Goal: Task Accomplishment & Management: Manage account settings

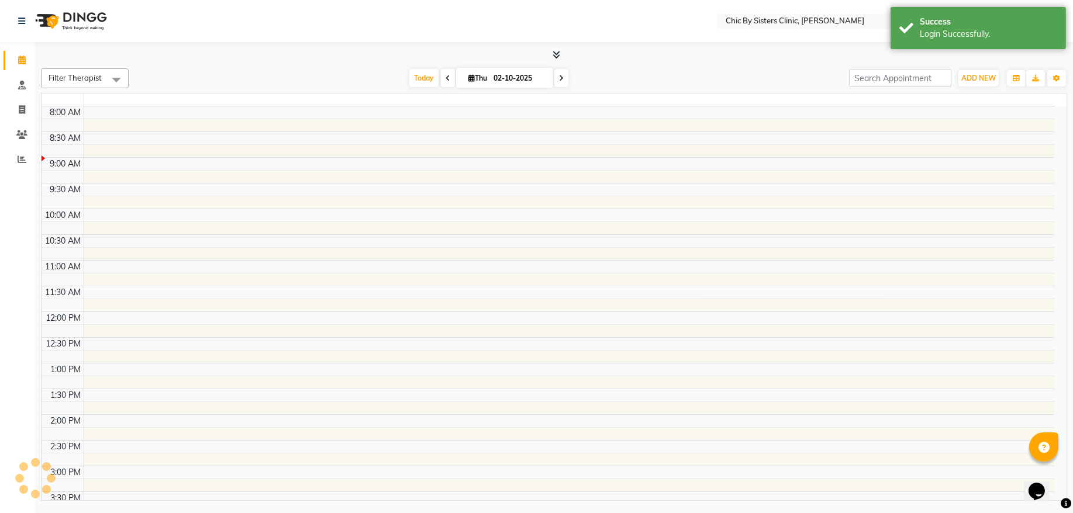
select select "en"
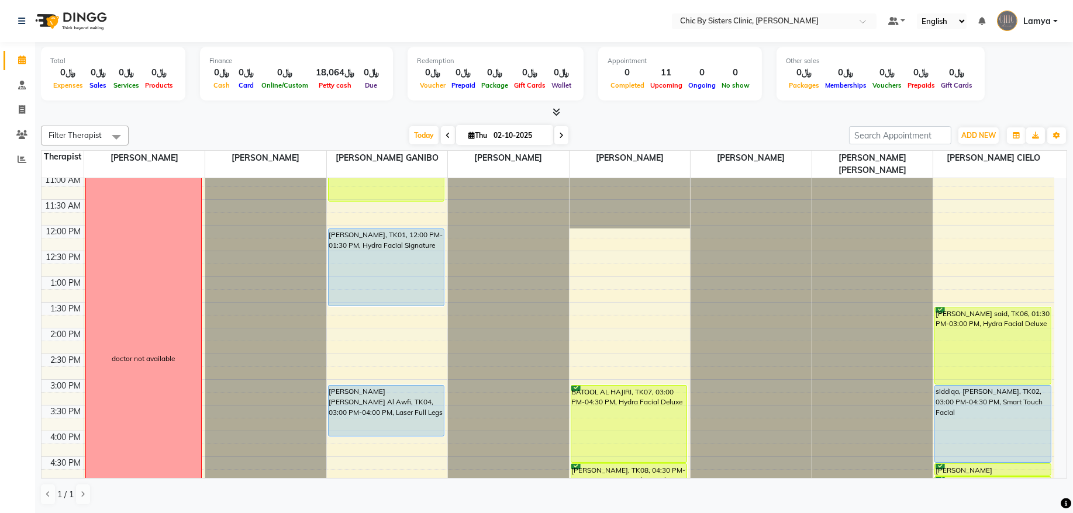
scroll to position [158, 0]
click at [535, 138] on input "02-10-2025" at bounding box center [519, 136] width 58 height 18
select select "10"
select select "2025"
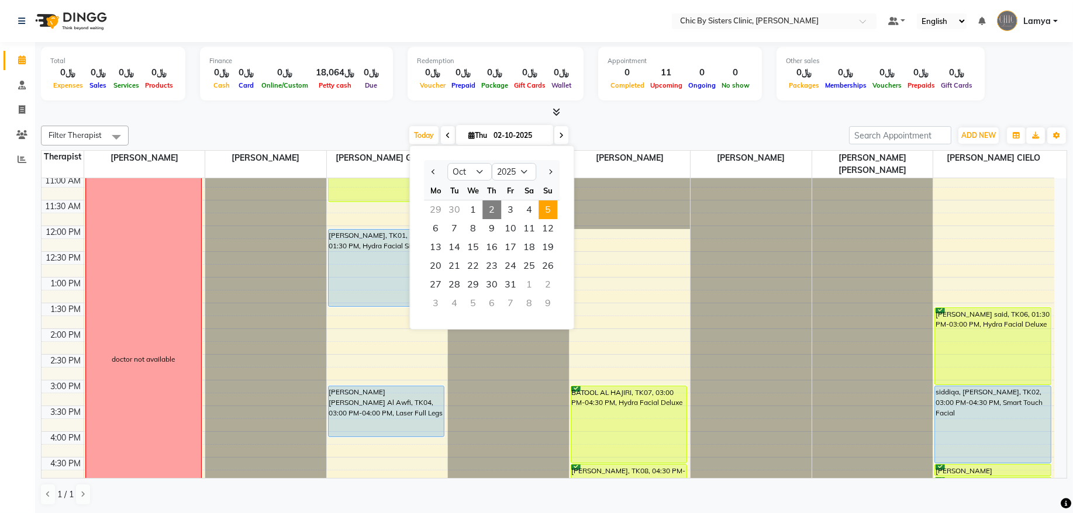
click at [549, 208] on span "5" at bounding box center [547, 210] width 19 height 19
type input "05-10-2025"
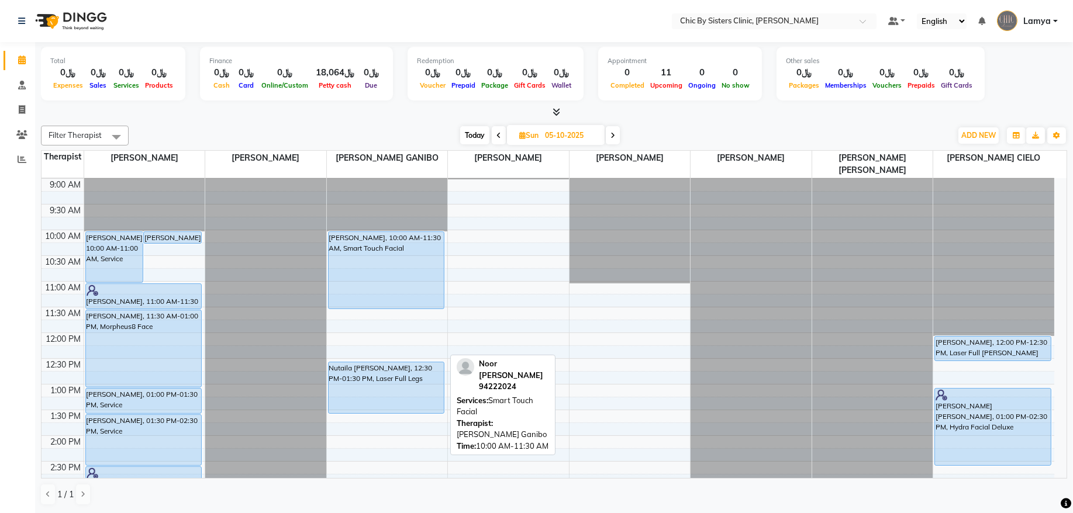
scroll to position [79, 0]
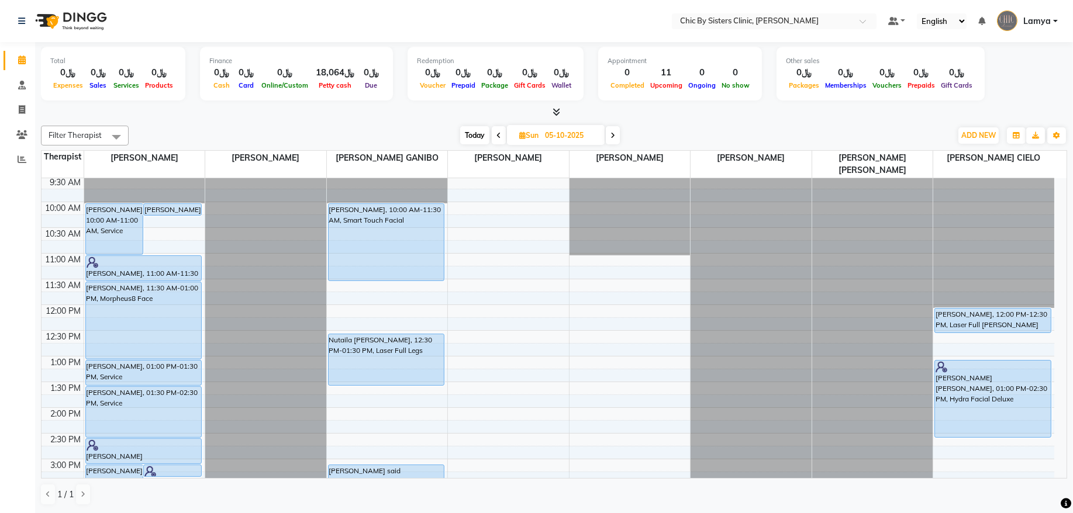
click at [172, 223] on div "8:00 AM 8:30 AM 9:00 AM 9:30 AM 10:00 AM 10:30 AM 11:00 AM 11:30 AM 12:00 PM 12…" at bounding box center [548, 510] width 1012 height 822
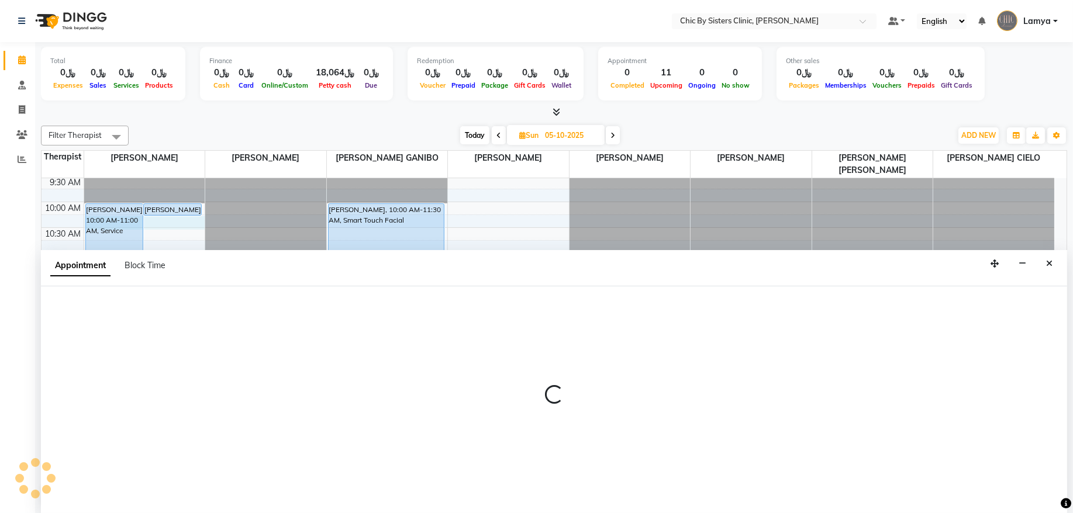
select select "49177"
select select "tentative"
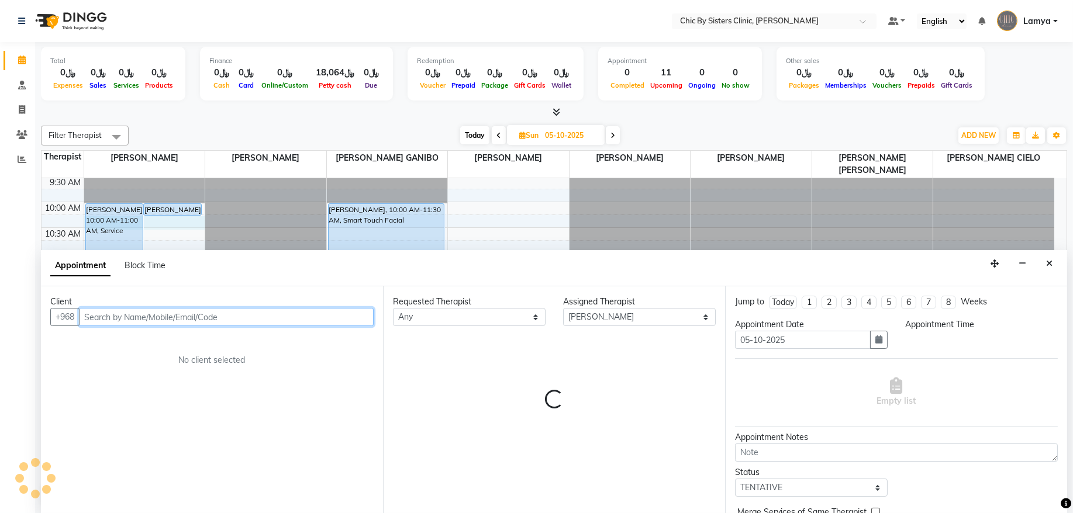
select select "615"
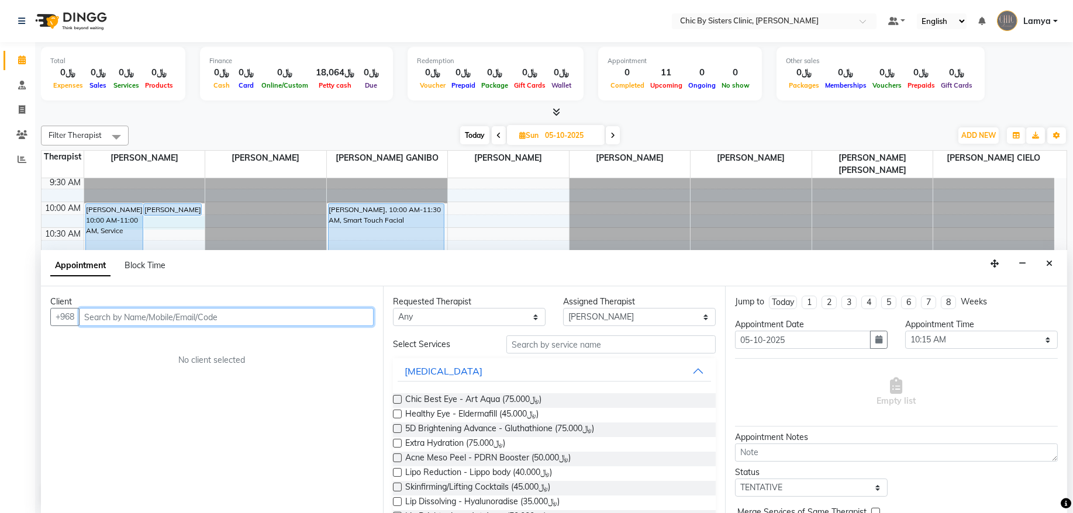
click at [184, 320] on input "text" at bounding box center [226, 317] width 295 height 18
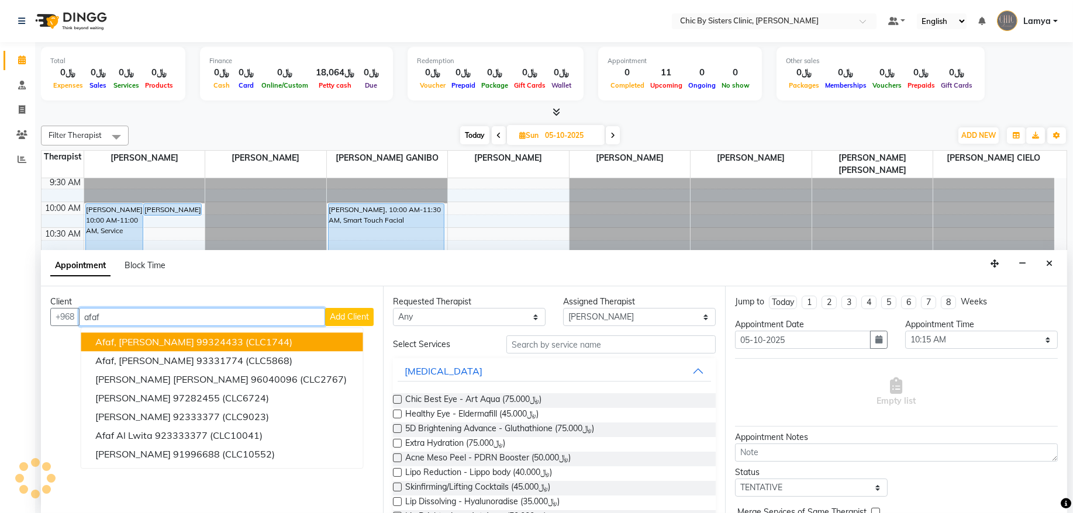
click at [185, 343] on span "Afaf, [PERSON_NAME]" at bounding box center [144, 343] width 99 height 12
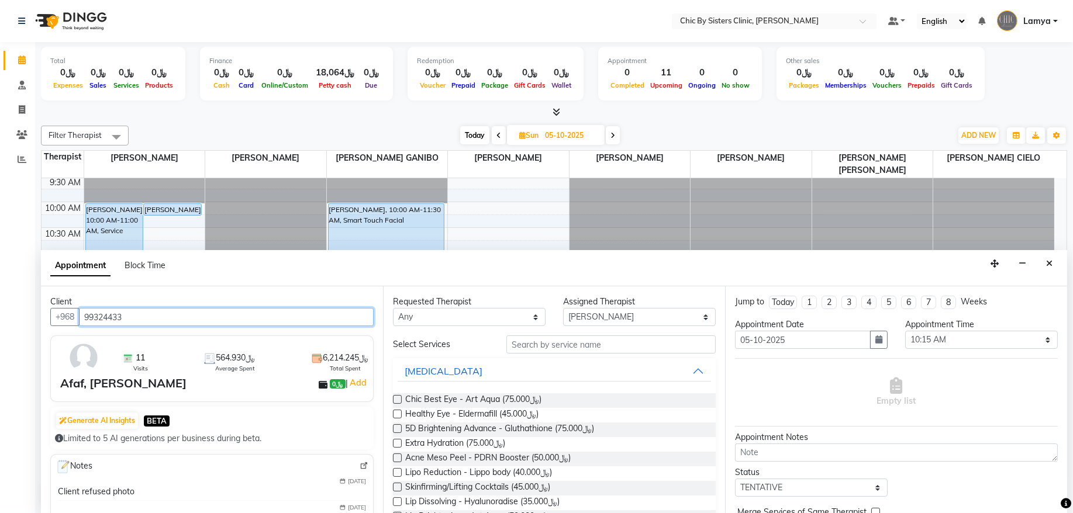
type input "99324433"
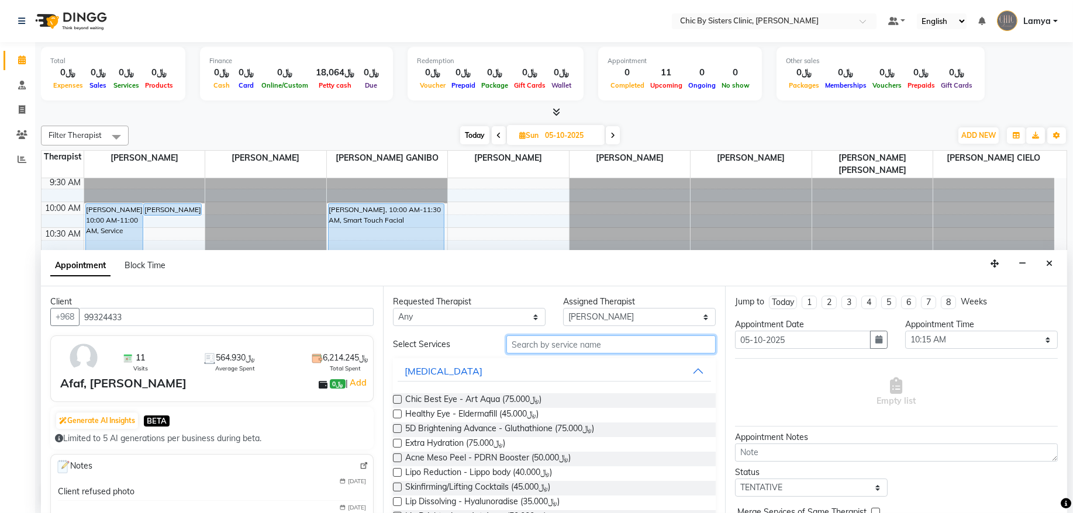
click at [624, 345] on input "text" at bounding box center [610, 345] width 209 height 18
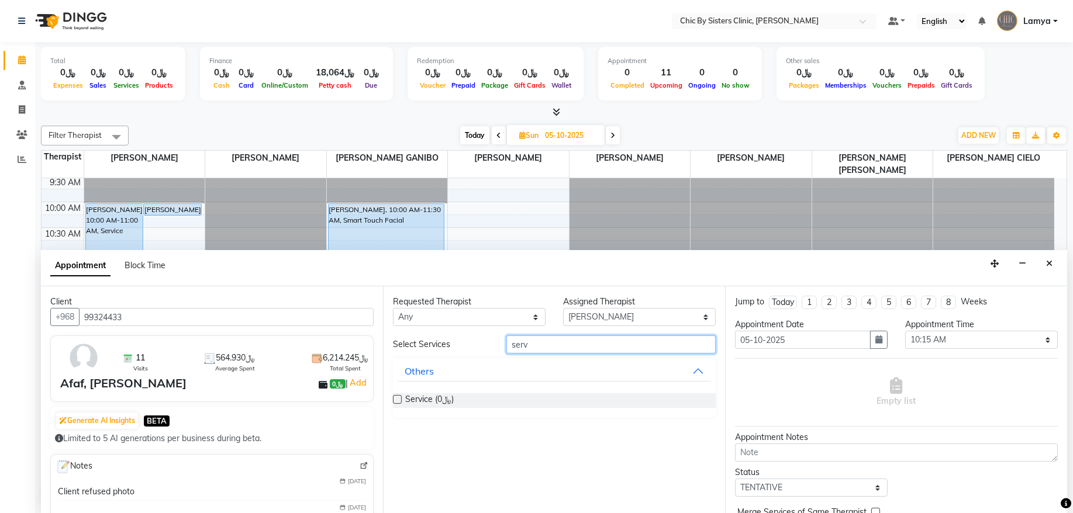
type input "serv"
click at [401, 395] on div "Service (﷼0)" at bounding box center [554, 400] width 323 height 15
click at [398, 399] on label at bounding box center [397, 399] width 9 height 9
click at [398, 399] on input "checkbox" at bounding box center [397, 401] width 8 height 8
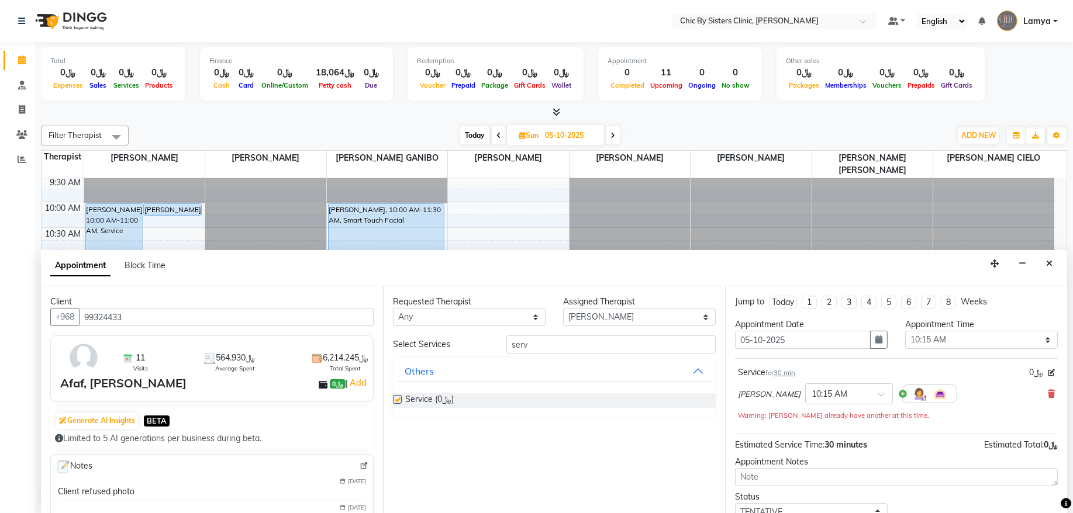
checkbox input "false"
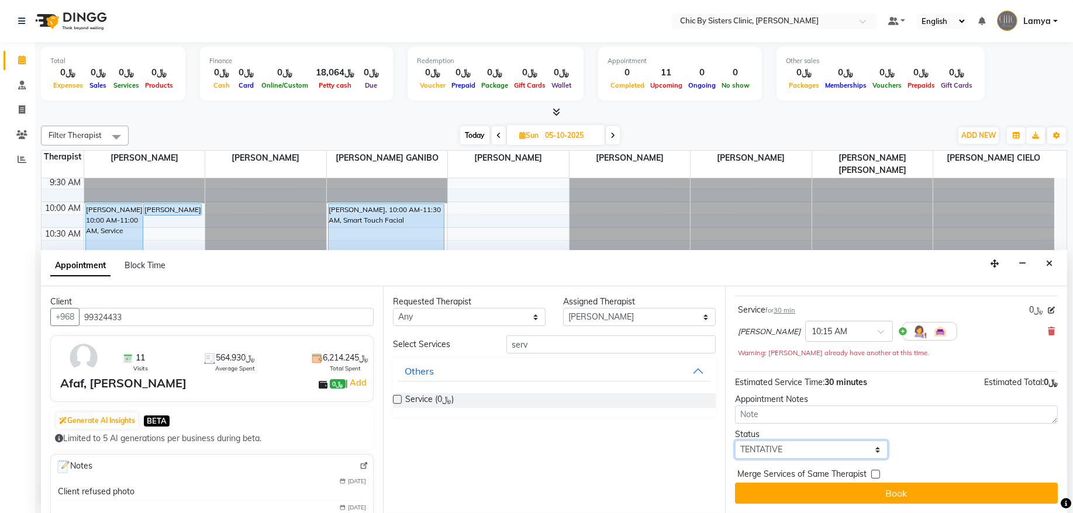
click at [863, 454] on select "Select TENTATIVE CONFIRM UPCOMING" at bounding box center [811, 450] width 153 height 18
select select "upcoming"
click at [735, 441] on select "Select TENTATIVE CONFIRM UPCOMING" at bounding box center [811, 450] width 153 height 18
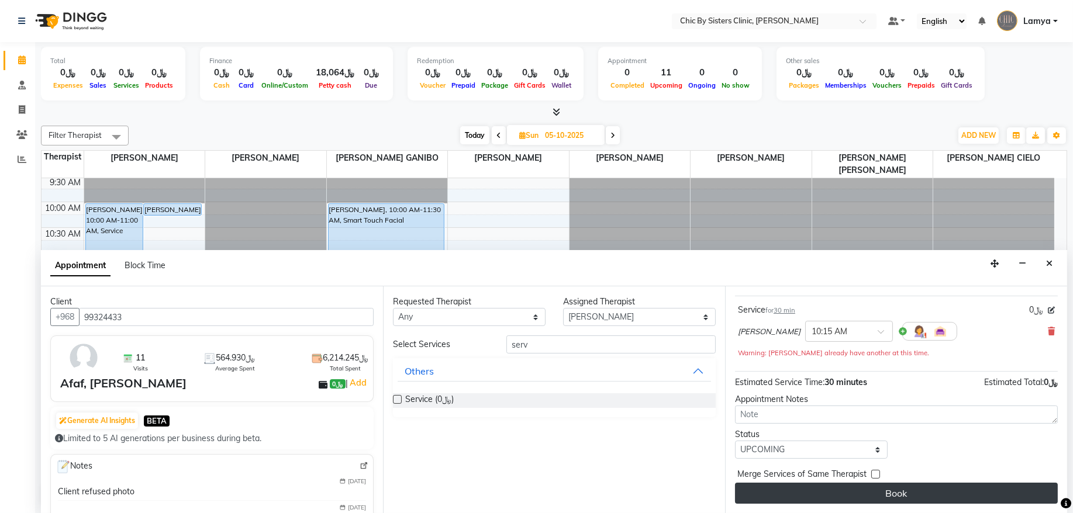
click at [842, 492] on button "Book" at bounding box center [896, 493] width 323 height 21
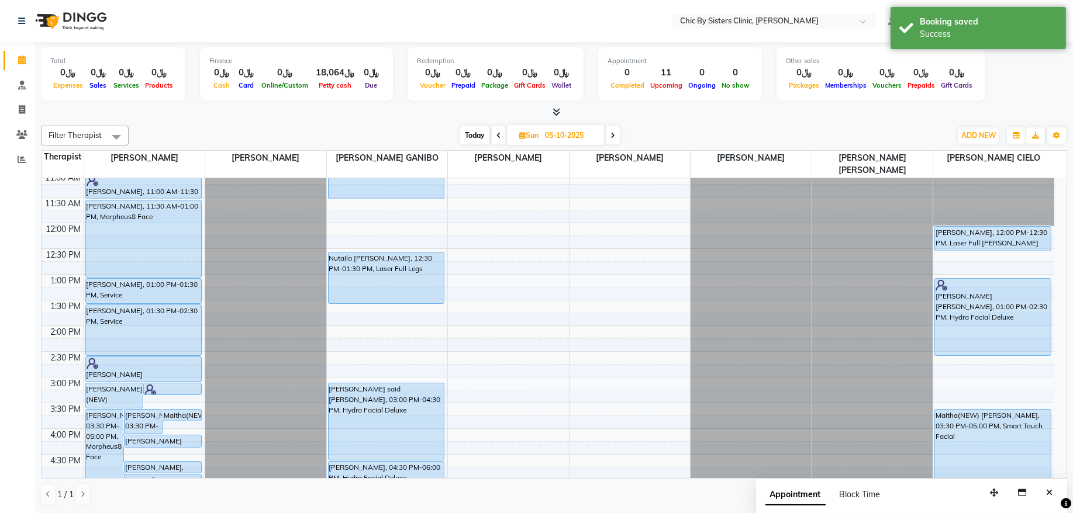
scroll to position [0, 0]
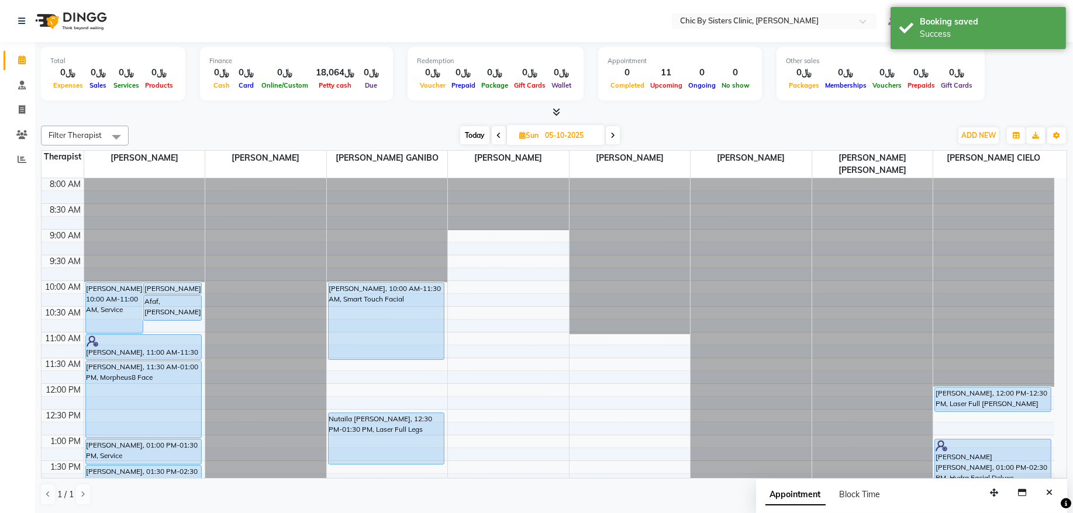
click at [614, 137] on icon at bounding box center [612, 135] width 5 height 7
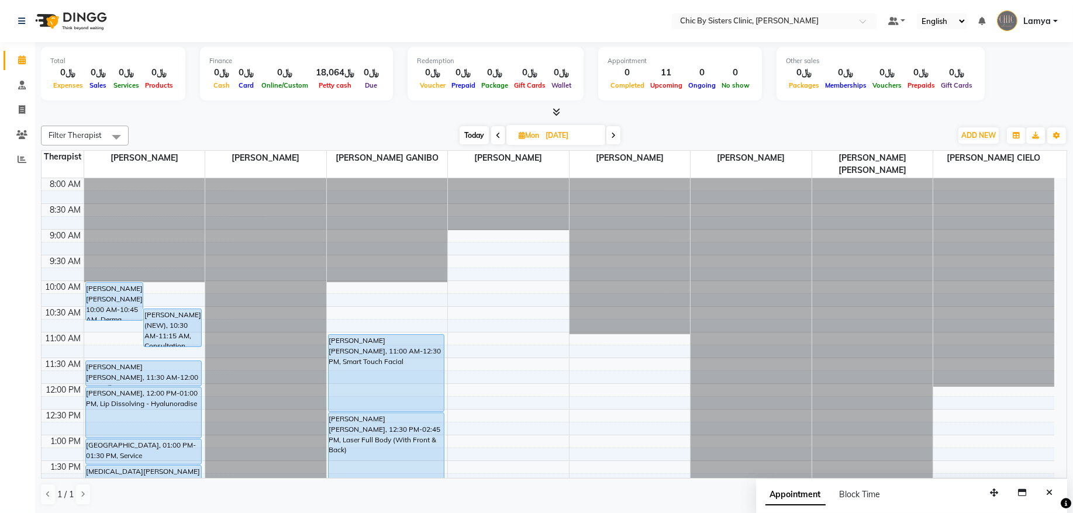
click at [616, 142] on span at bounding box center [613, 135] width 14 height 18
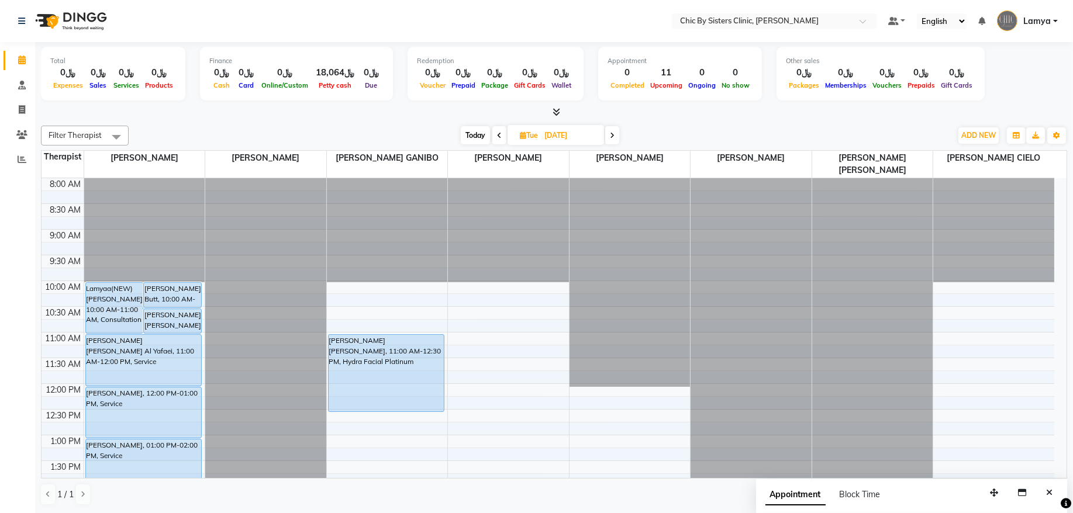
click at [616, 137] on span at bounding box center [612, 135] width 14 height 18
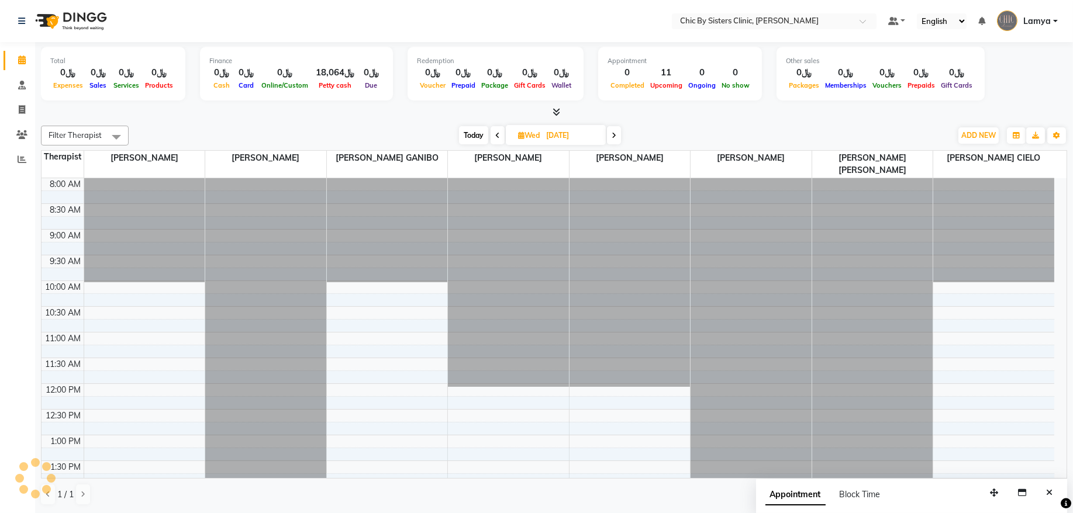
scroll to position [53, 0]
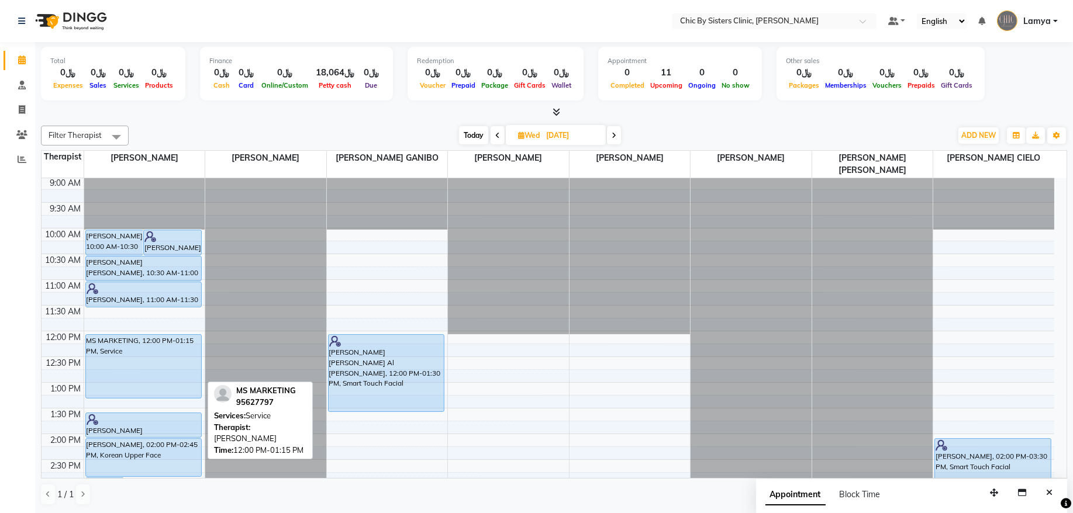
click at [133, 399] on div at bounding box center [143, 398] width 115 height 5
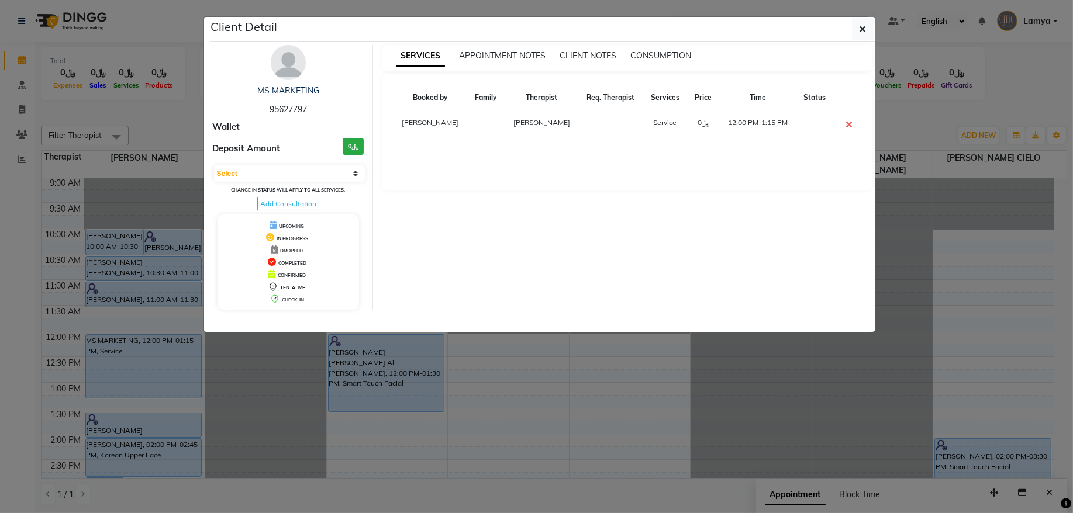
click at [489, 440] on ngb-modal-window "Client Detail MS MARKETING 95627797 Wallet Deposit Amount ﷼0 Select CONFIRMED T…" at bounding box center [536, 256] width 1073 height 513
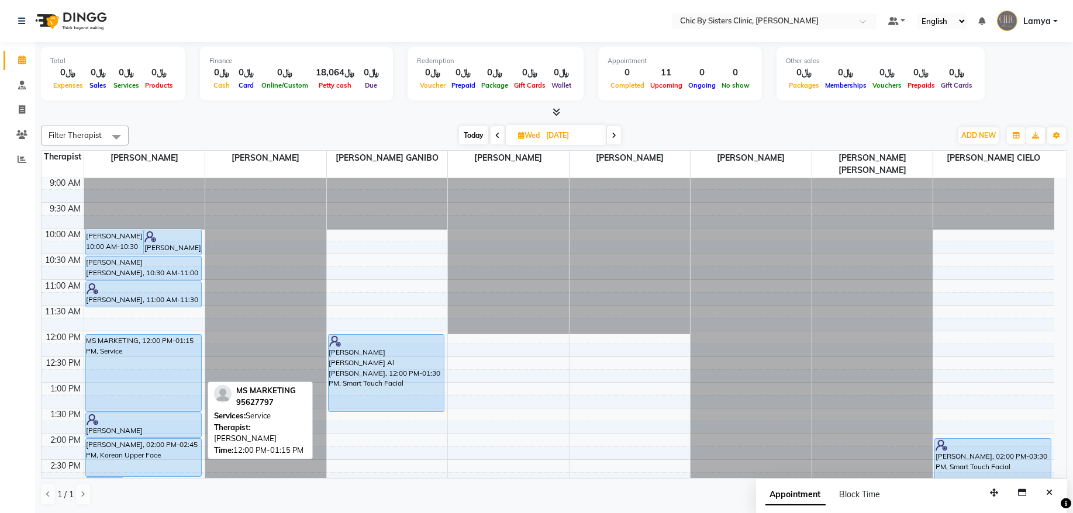
drag, startPoint x: 142, startPoint y: 396, endPoint x: 142, endPoint y: 403, distance: 7.0
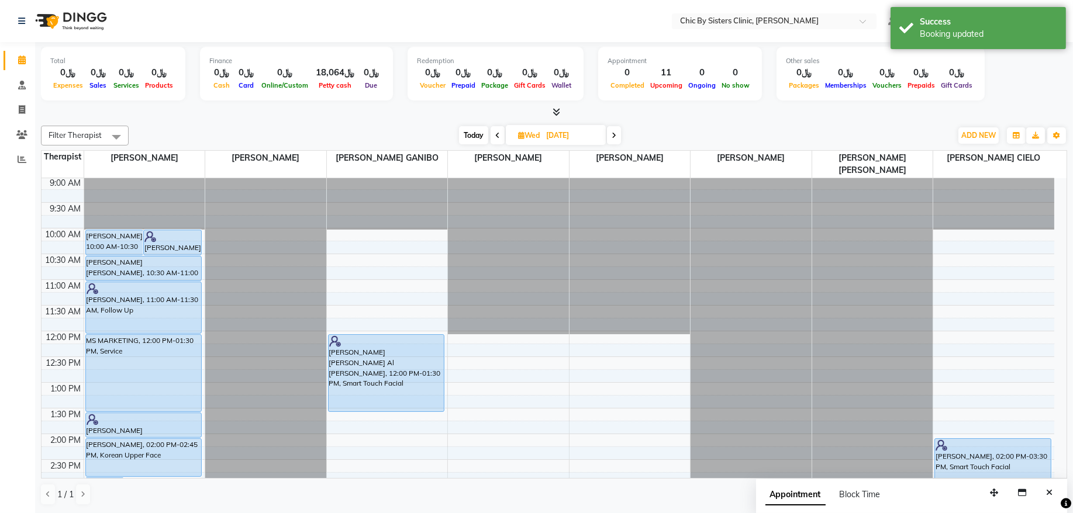
drag, startPoint x: 133, startPoint y: 304, endPoint x: 138, endPoint y: 336, distance: 32.6
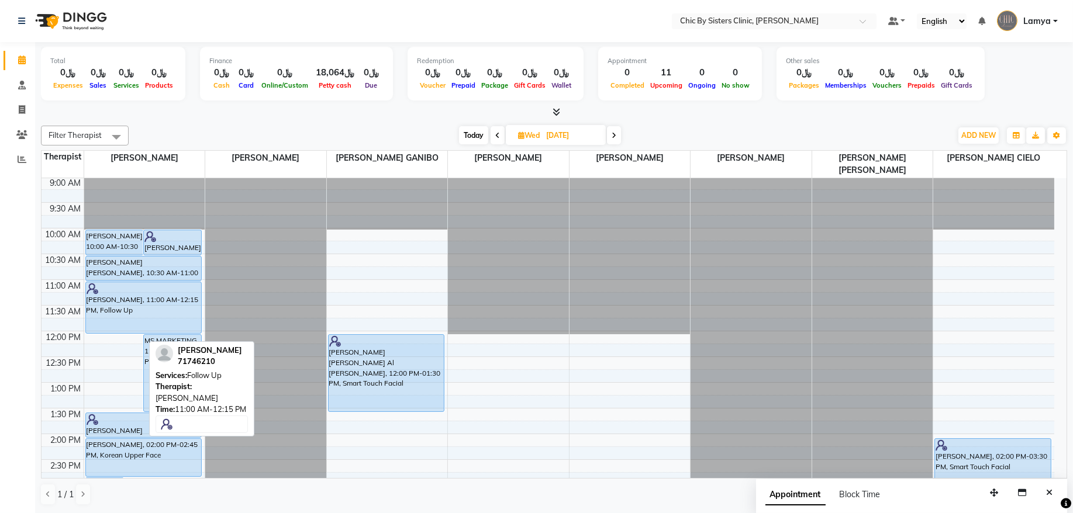
drag, startPoint x: 116, startPoint y: 343, endPoint x: 126, endPoint y: 325, distance: 21.0
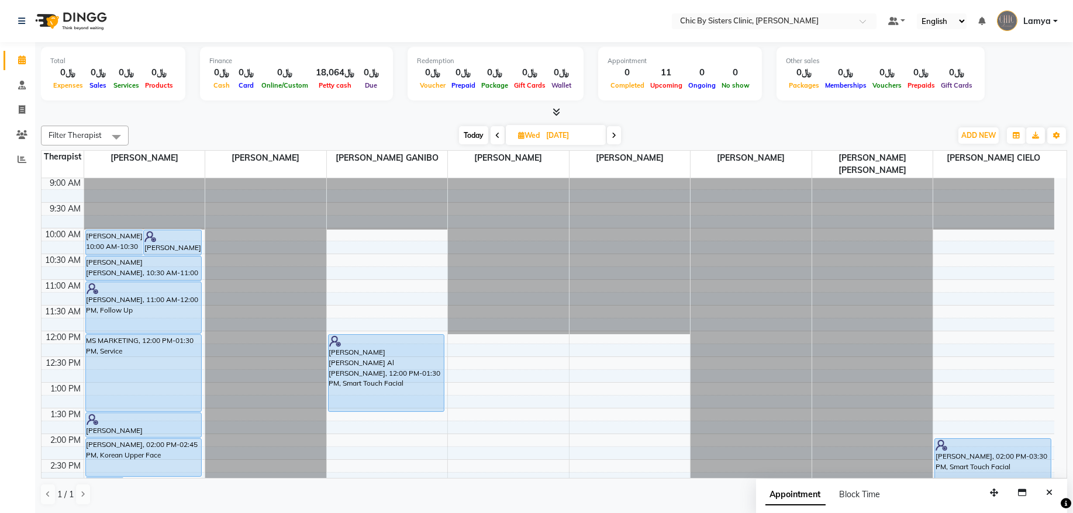
click at [479, 140] on span "Today" at bounding box center [473, 135] width 29 height 18
type input "02-10-2025"
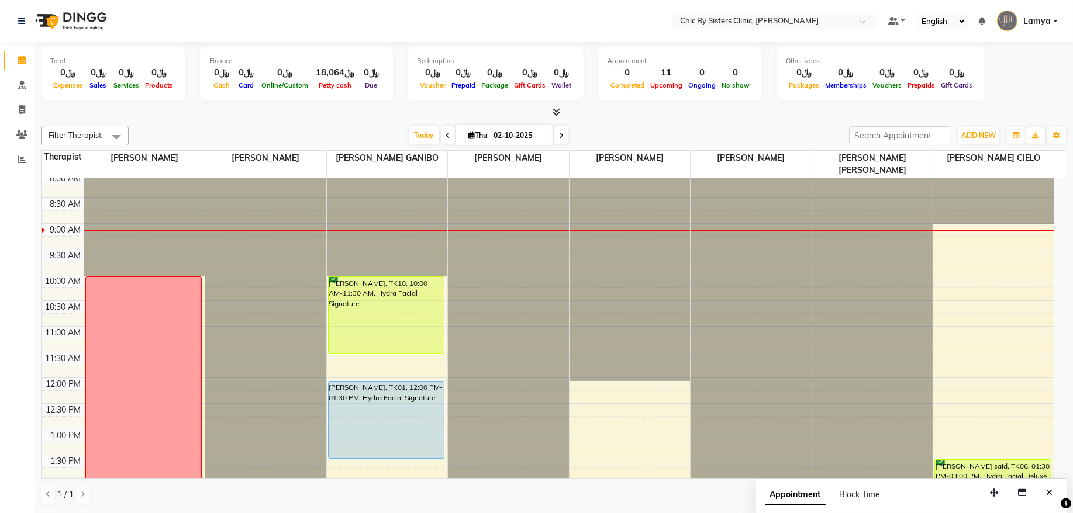
scroll to position [0, 0]
